Goal: Transaction & Acquisition: Subscribe to service/newsletter

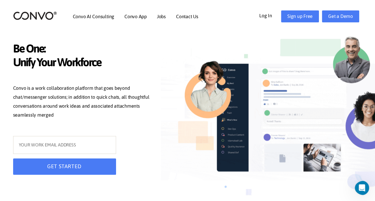
click at [307, 10] on div "Convo AI Consulting Convo App Convo App Features Jobs Contact Us Log In Get a D…" at bounding box center [188, 17] width 358 height 26
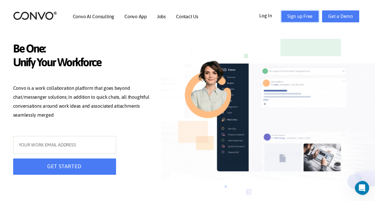
click at [300, 20] on link "Sign up Free" at bounding box center [300, 16] width 38 height 12
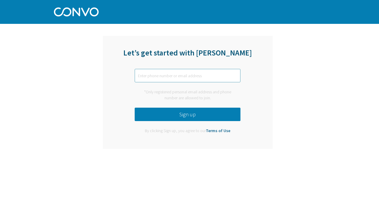
click at [184, 73] on input "text" at bounding box center [188, 75] width 106 height 13
type input "[EMAIL_ADDRESS][DOMAIN_NAME]"
click at [174, 114] on button "Sign up" at bounding box center [188, 114] width 106 height 13
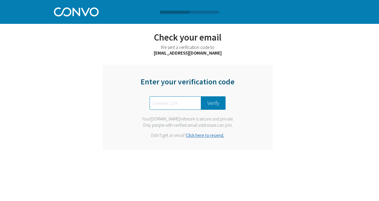
click at [174, 103] on input "text" at bounding box center [176, 102] width 52 height 13
click at [210, 106] on button "Verify" at bounding box center [213, 102] width 24 height 13
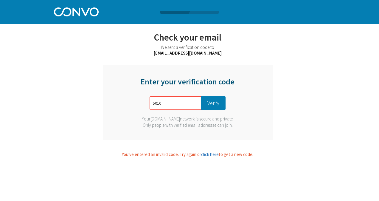
click at [209, 104] on button "Verify" at bounding box center [213, 102] width 24 height 13
type input "5"
